Goal: Navigation & Orientation: Find specific page/section

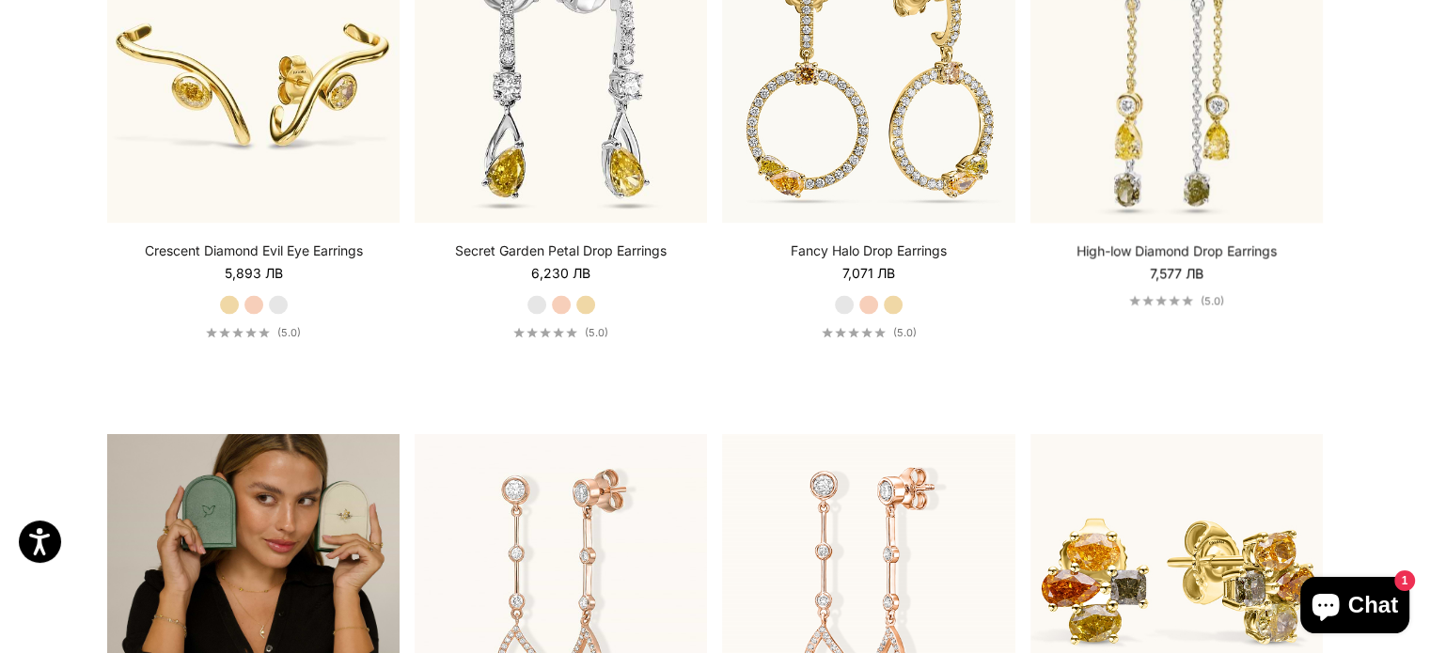
scroll to position [5166, 0]
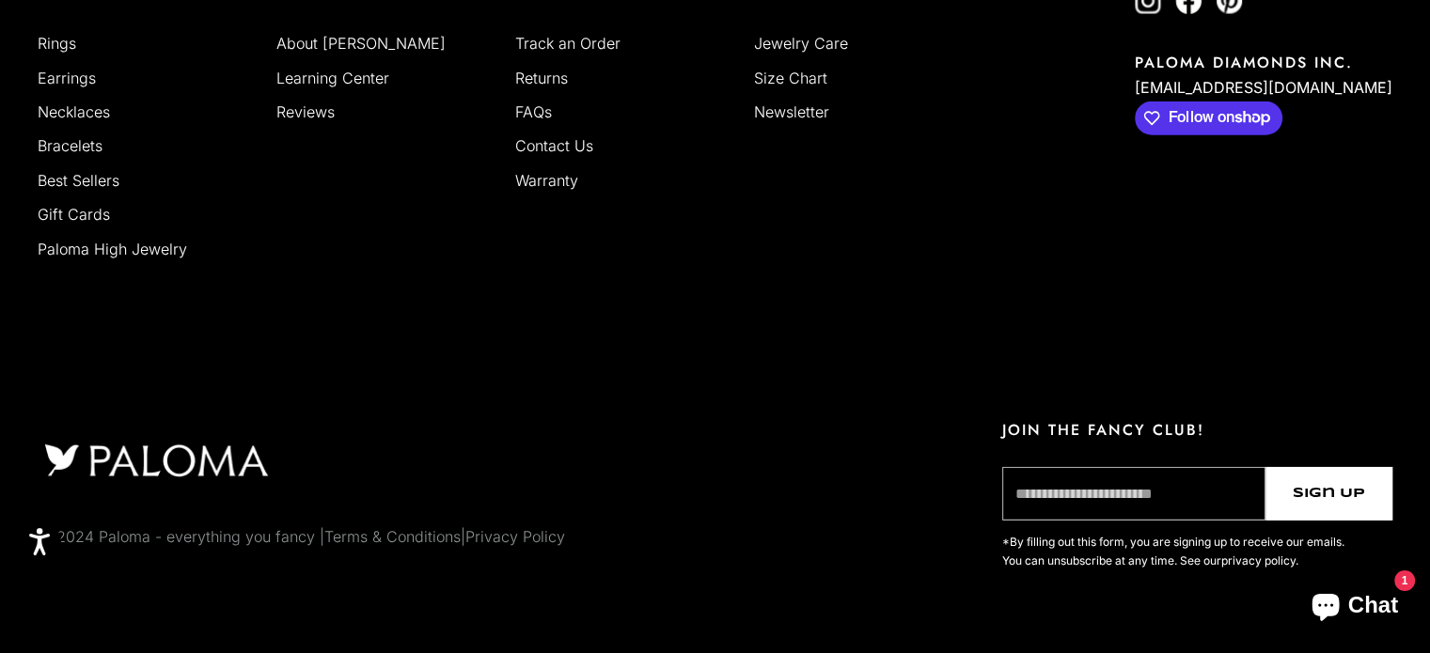
click at [336, 527] on link "Terms & Conditions" at bounding box center [392, 536] width 136 height 19
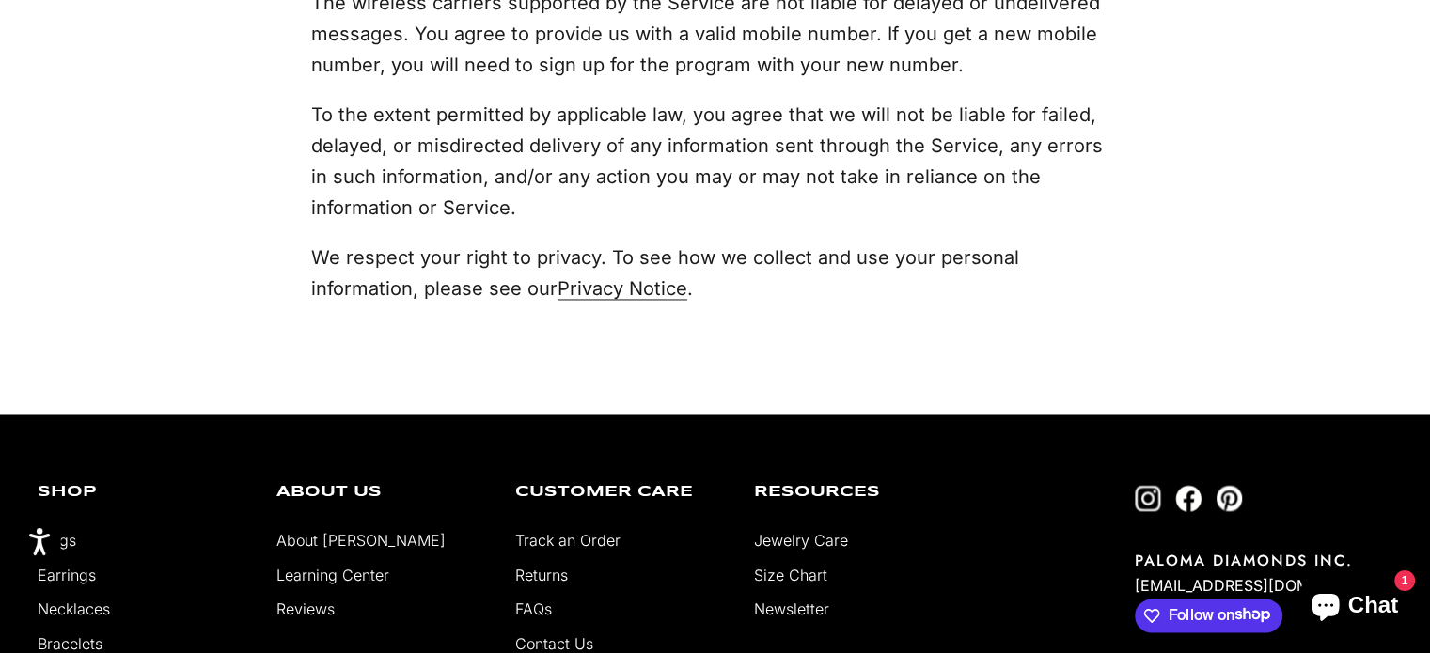
scroll to position [10248, 0]
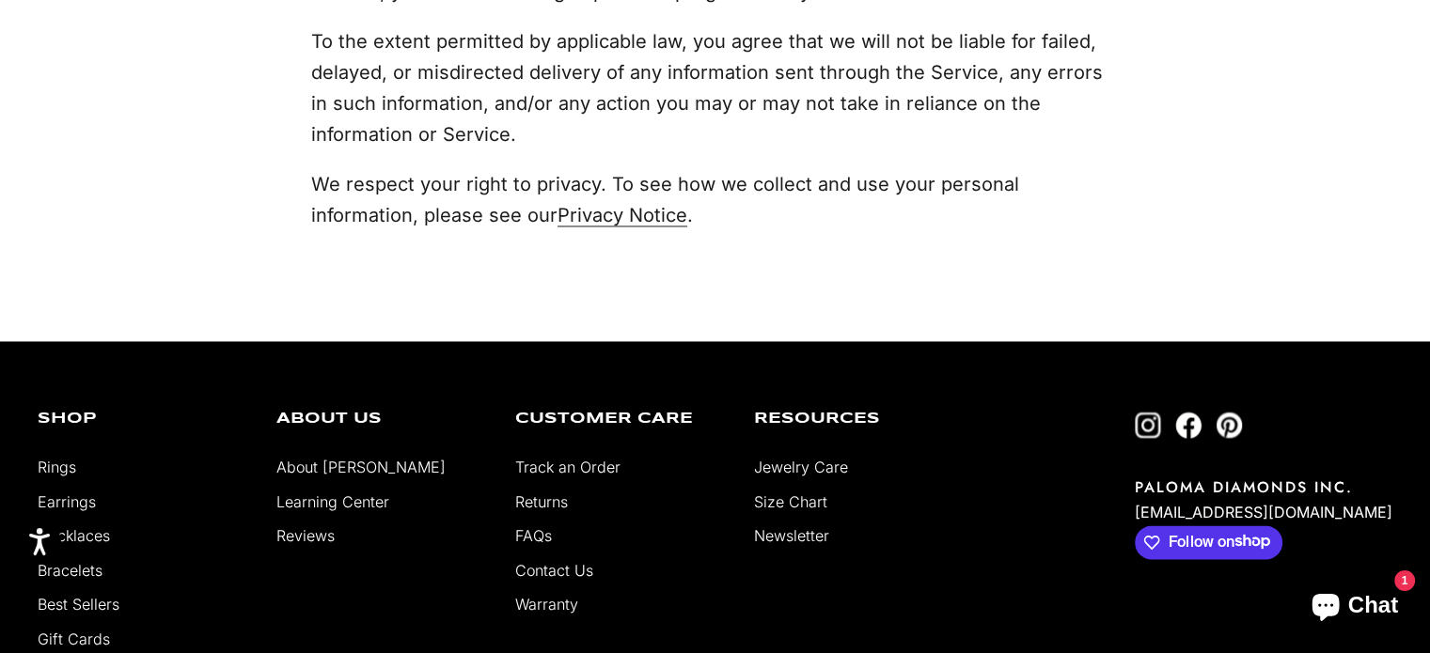
drag, startPoint x: 1164, startPoint y: 324, endPoint x: 1398, endPoint y: 334, distance: 234.3
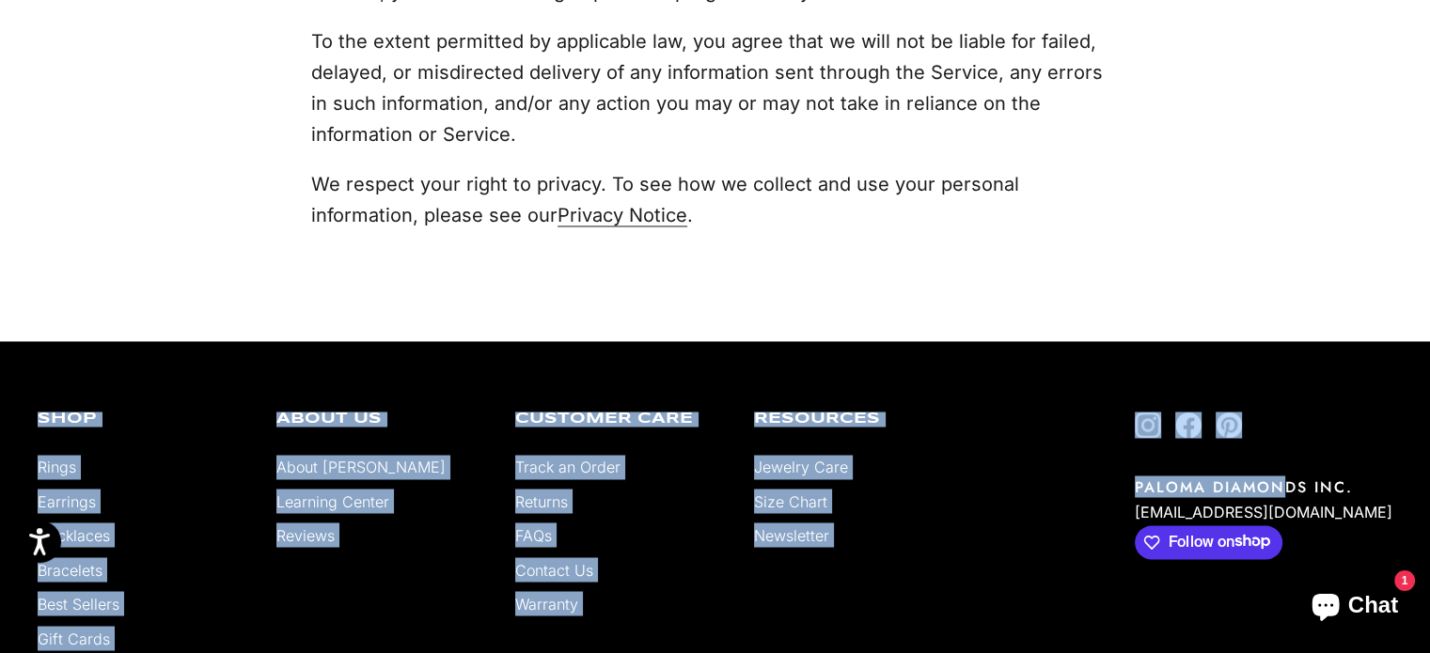
drag, startPoint x: 1395, startPoint y: 331, endPoint x: 1315, endPoint y: 330, distance: 79.9
click at [1191, 476] on p "PALOMA DIAMONDS INC." at bounding box center [1264, 487] width 258 height 22
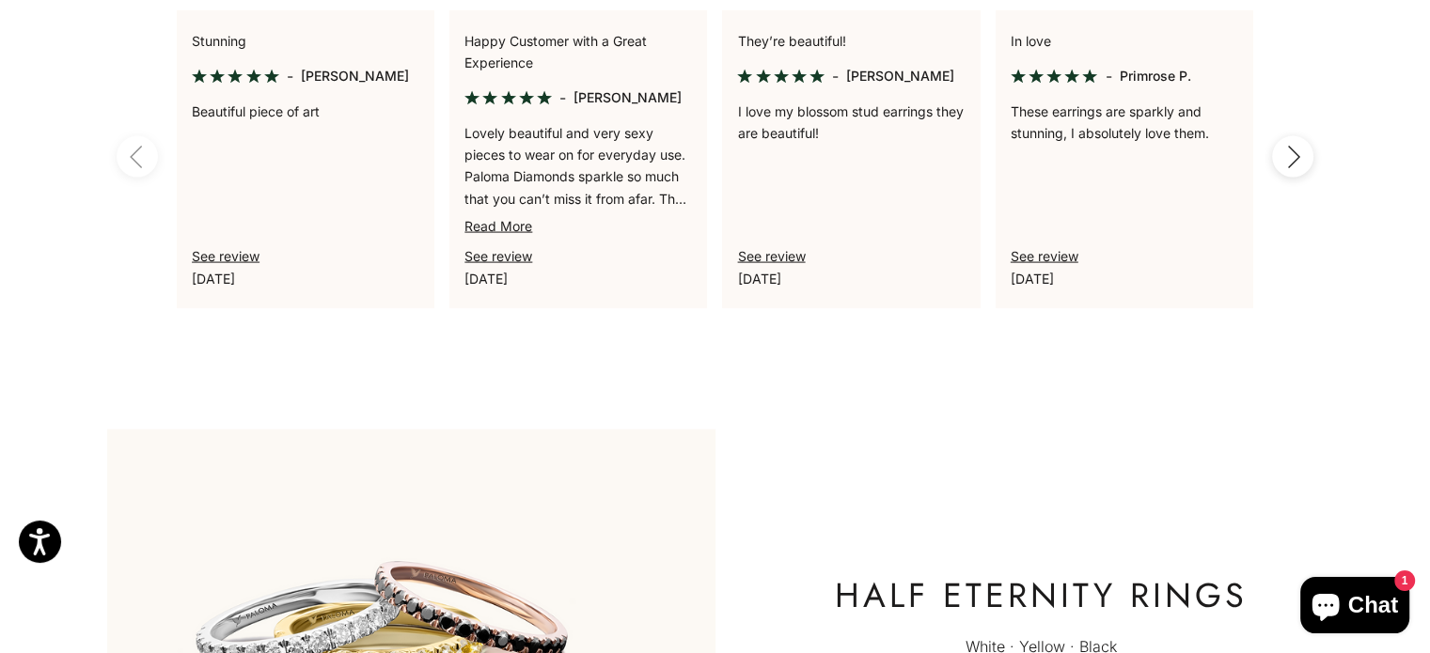
scroll to position [3761, 0]
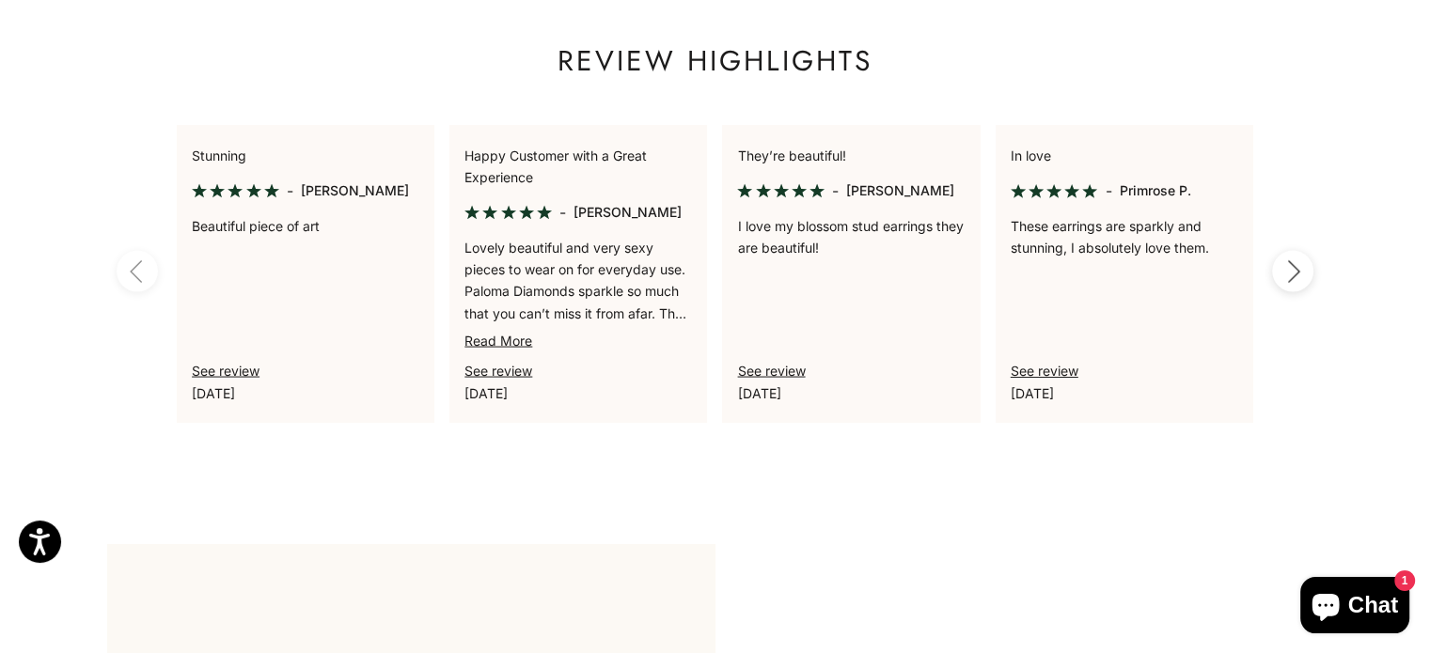
click at [1283, 267] on button "Next" at bounding box center [1292, 271] width 41 height 41
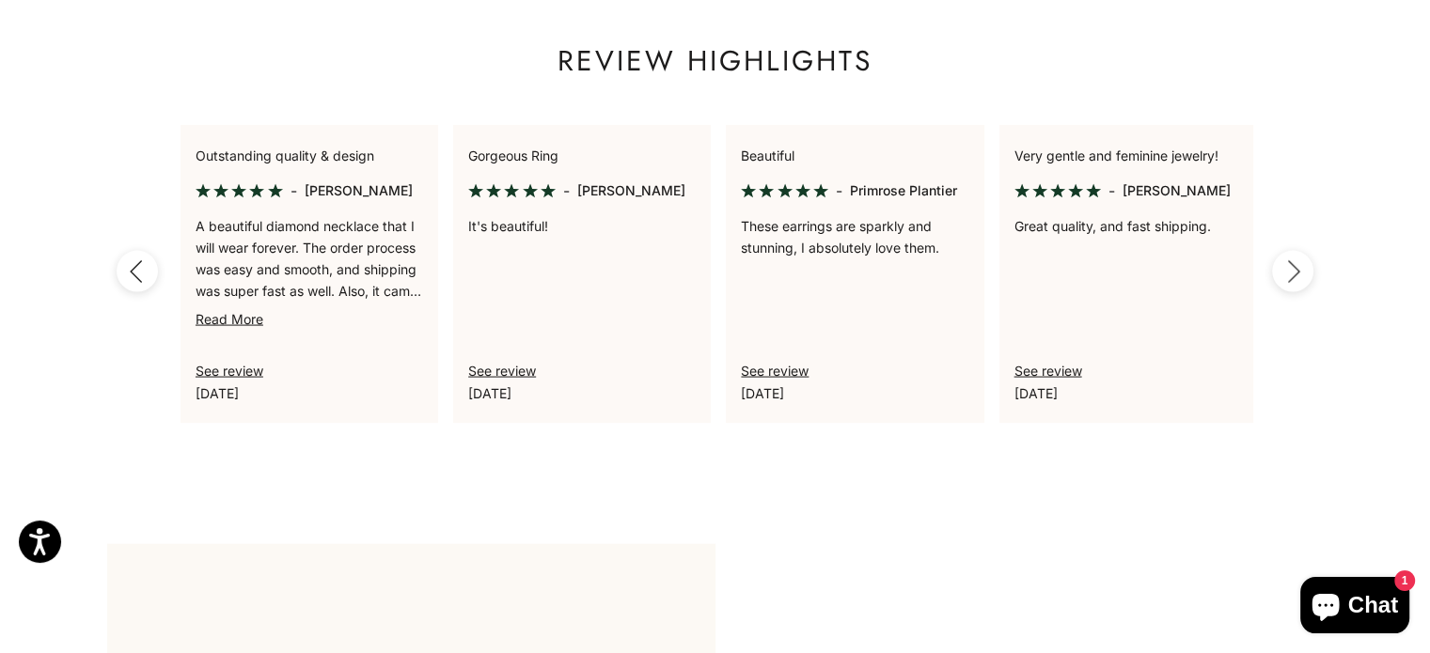
scroll to position [0, 1091]
click at [1283, 267] on icon "button" at bounding box center [1292, 272] width 21 height 24
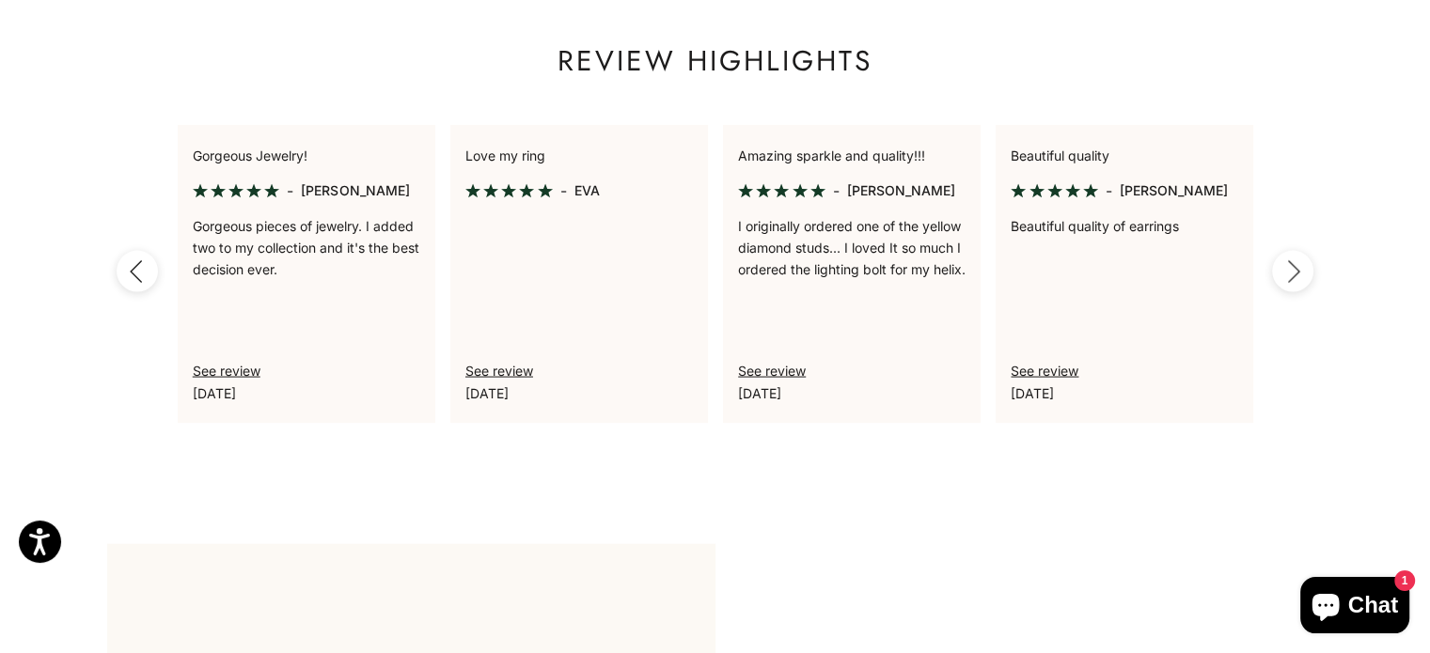
click at [1283, 267] on icon "button" at bounding box center [1292, 272] width 21 height 24
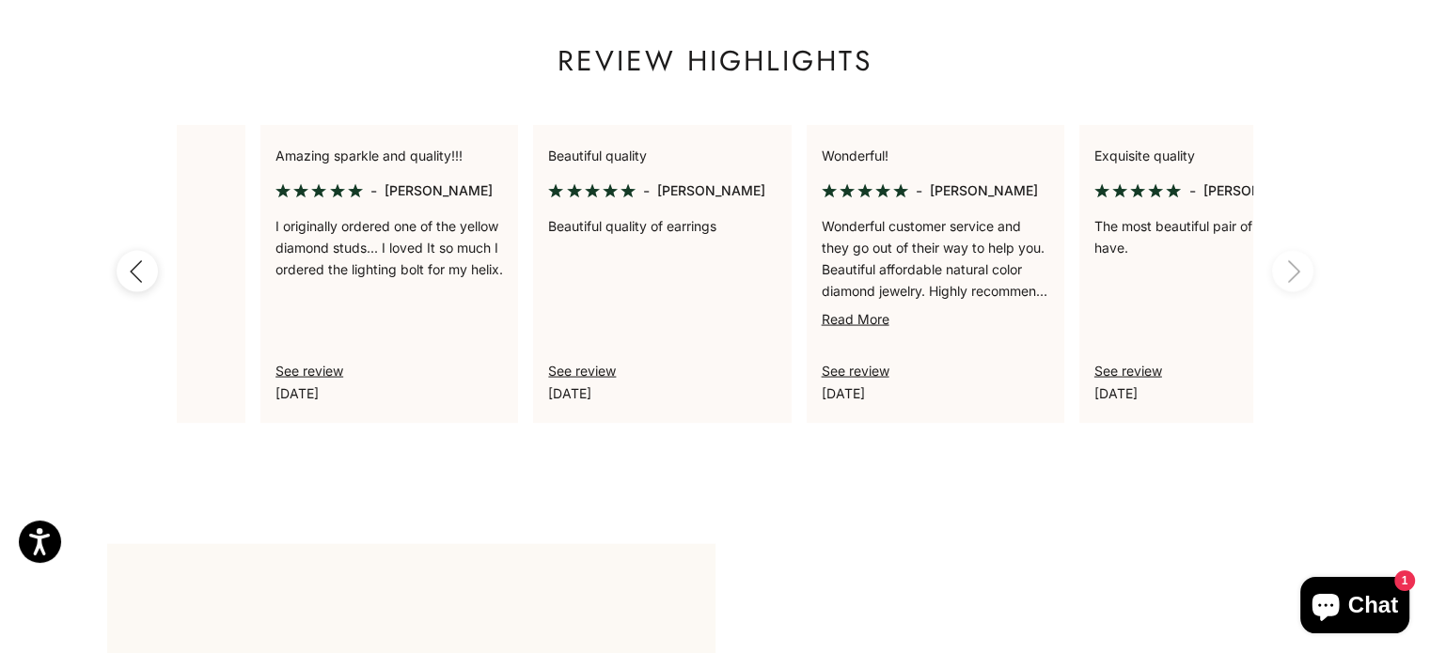
scroll to position [0, 2727]
